Goal: Information Seeking & Learning: Learn about a topic

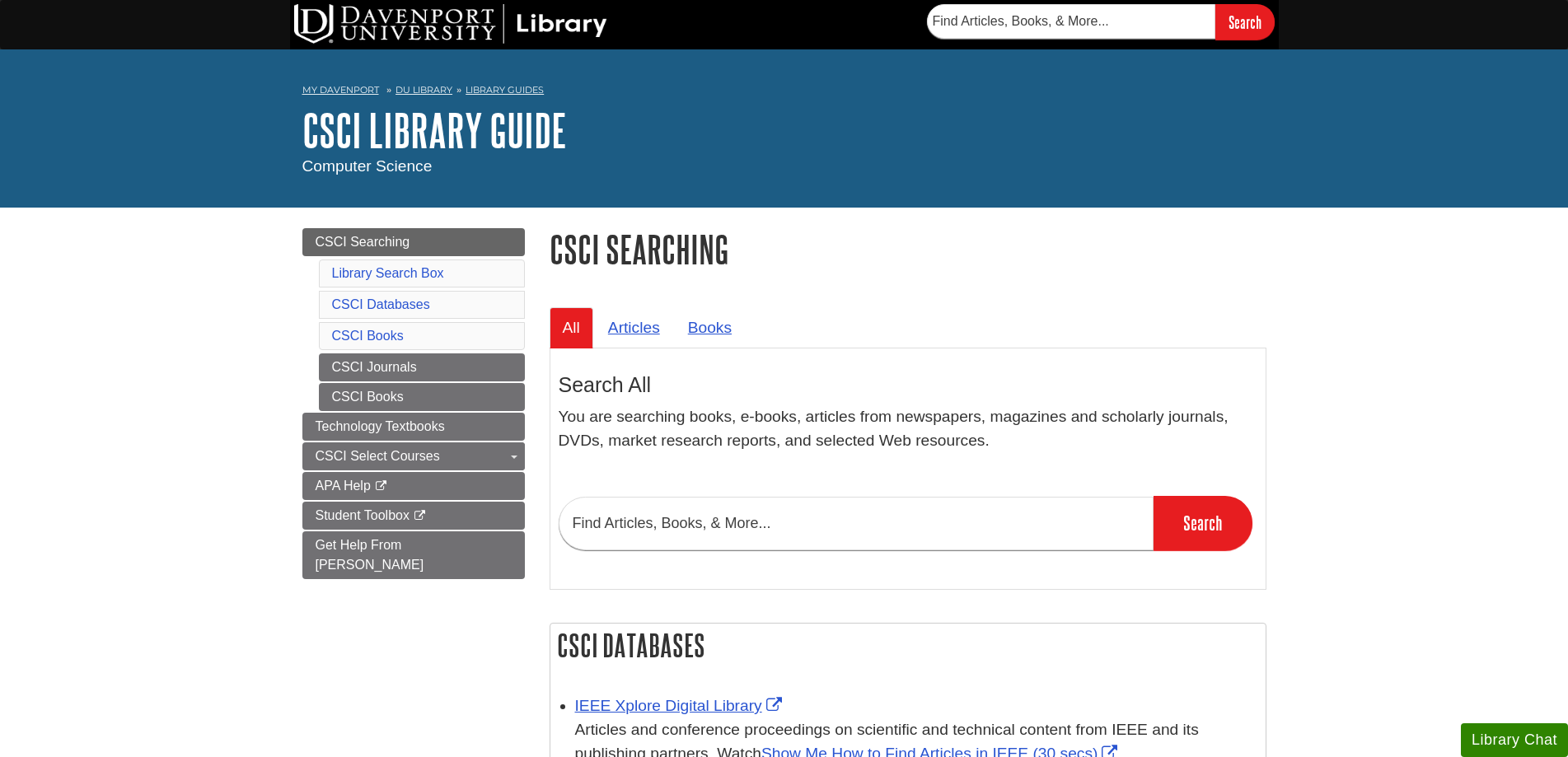
click at [872, 535] on input "text" at bounding box center [856, 524] width 595 height 54
click at [711, 518] on input "text" at bounding box center [856, 524] width 595 height 54
click at [1154, 496] on input "Search" at bounding box center [1203, 524] width 99 height 55
click at [687, 526] on input "distributed systrems" at bounding box center [856, 524] width 595 height 54
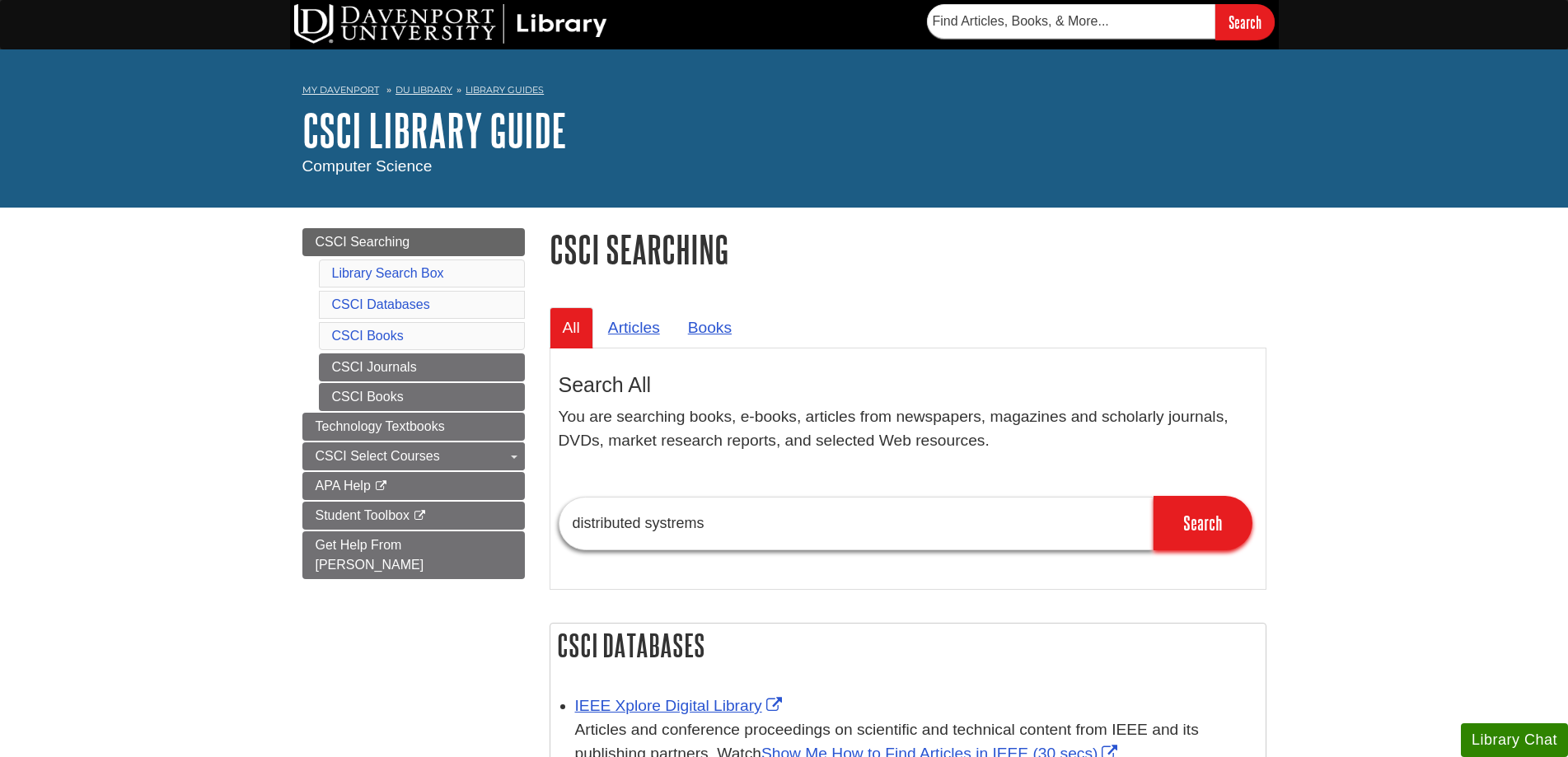
click at [679, 522] on input "distributed systrems" at bounding box center [856, 524] width 595 height 54
click at [682, 521] on input "distributed systrems" at bounding box center [856, 524] width 595 height 54
drag, startPoint x: 677, startPoint y: 521, endPoint x: 685, endPoint y: 529, distance: 11.3
click at [677, 523] on input "distributed systrems" at bounding box center [856, 524] width 595 height 54
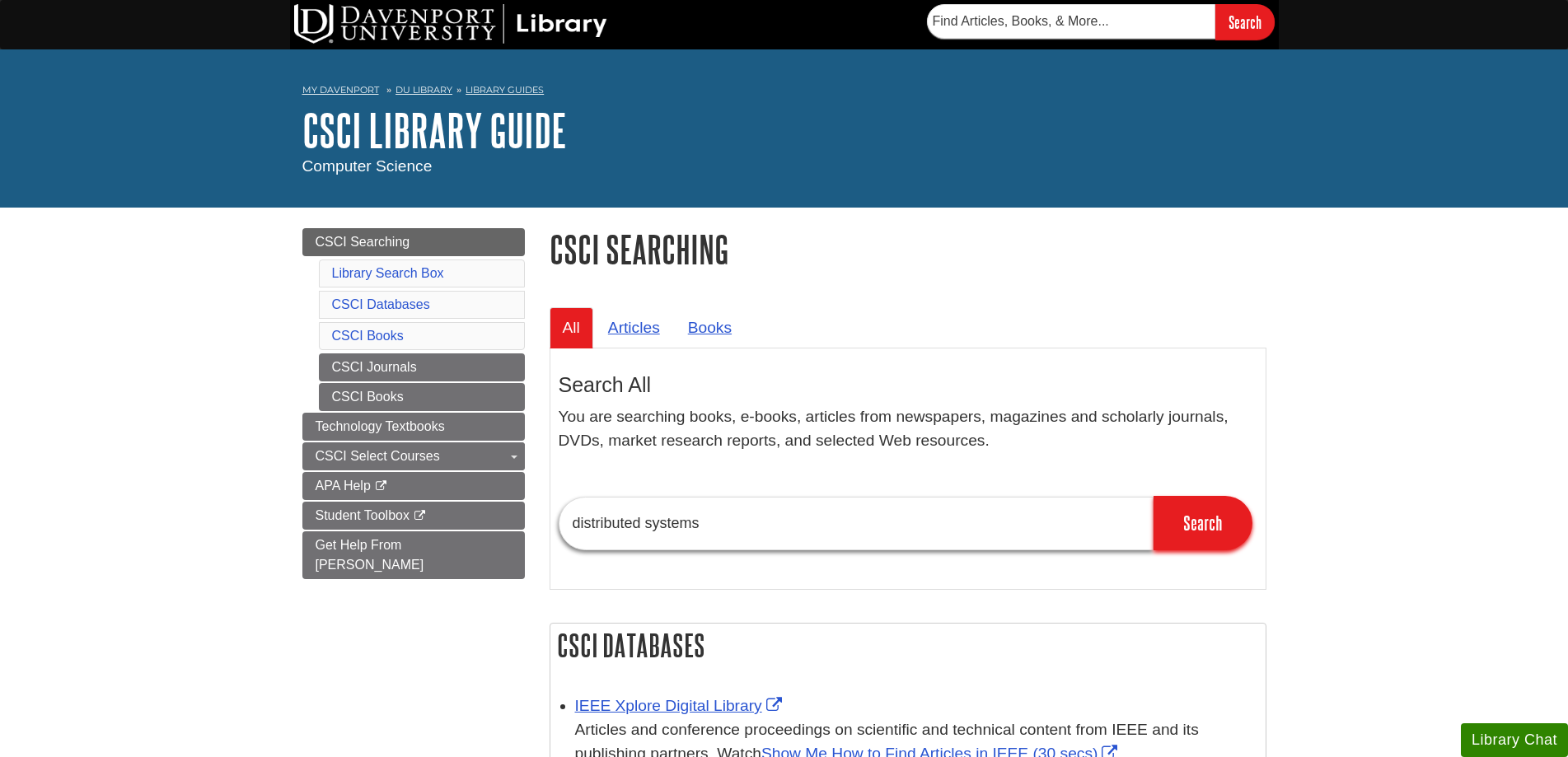
click at [714, 525] on input "distributed systems" at bounding box center [856, 524] width 595 height 54
click at [1199, 530] on input "Search" at bounding box center [1203, 524] width 99 height 55
drag, startPoint x: 674, startPoint y: 507, endPoint x: 508, endPoint y: 487, distance: 167.2
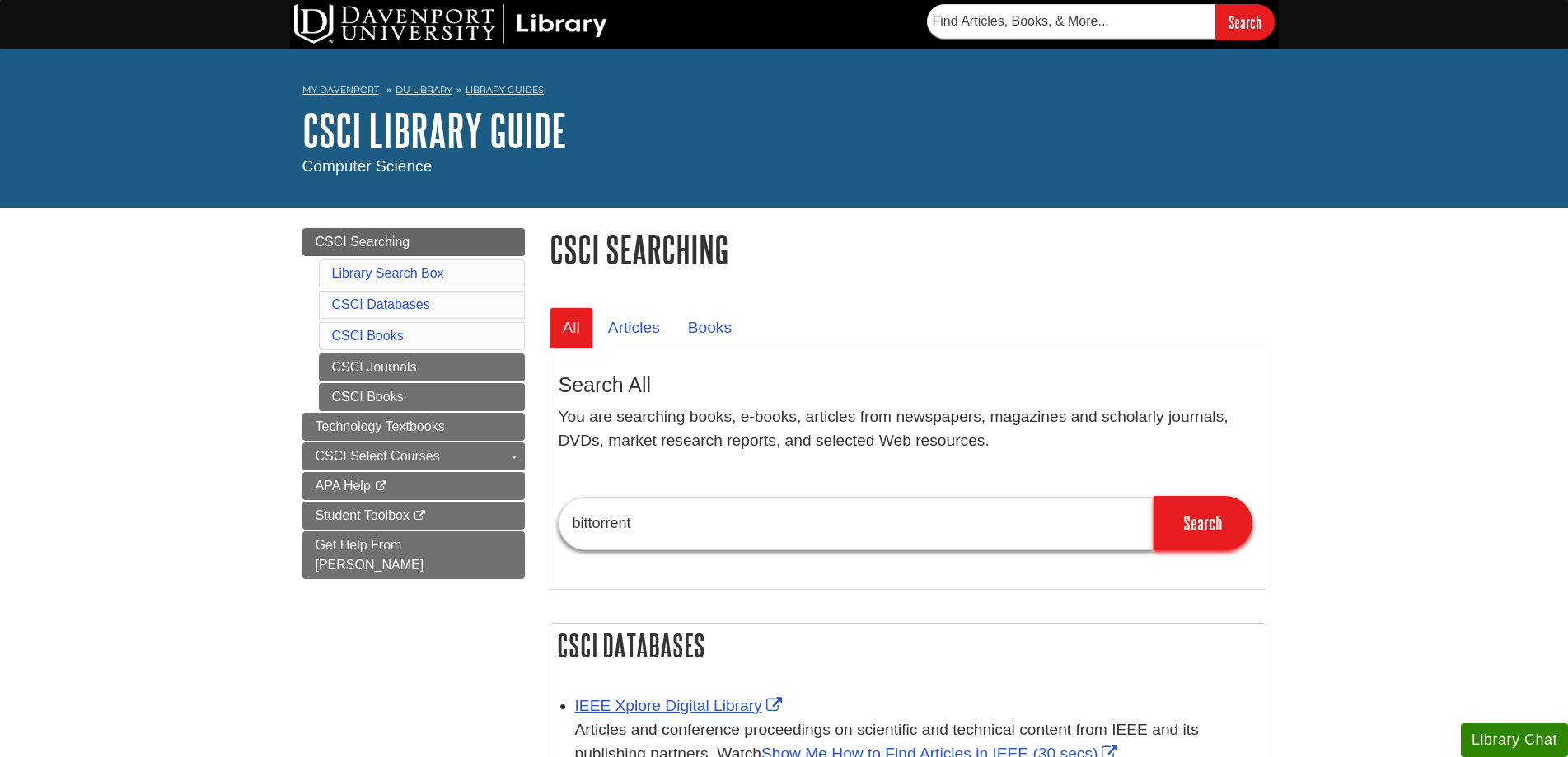
type input "bittorrent"
click at [1154, 496] on input "Search" at bounding box center [1203, 524] width 99 height 55
